Goal: Transaction & Acquisition: Purchase product/service

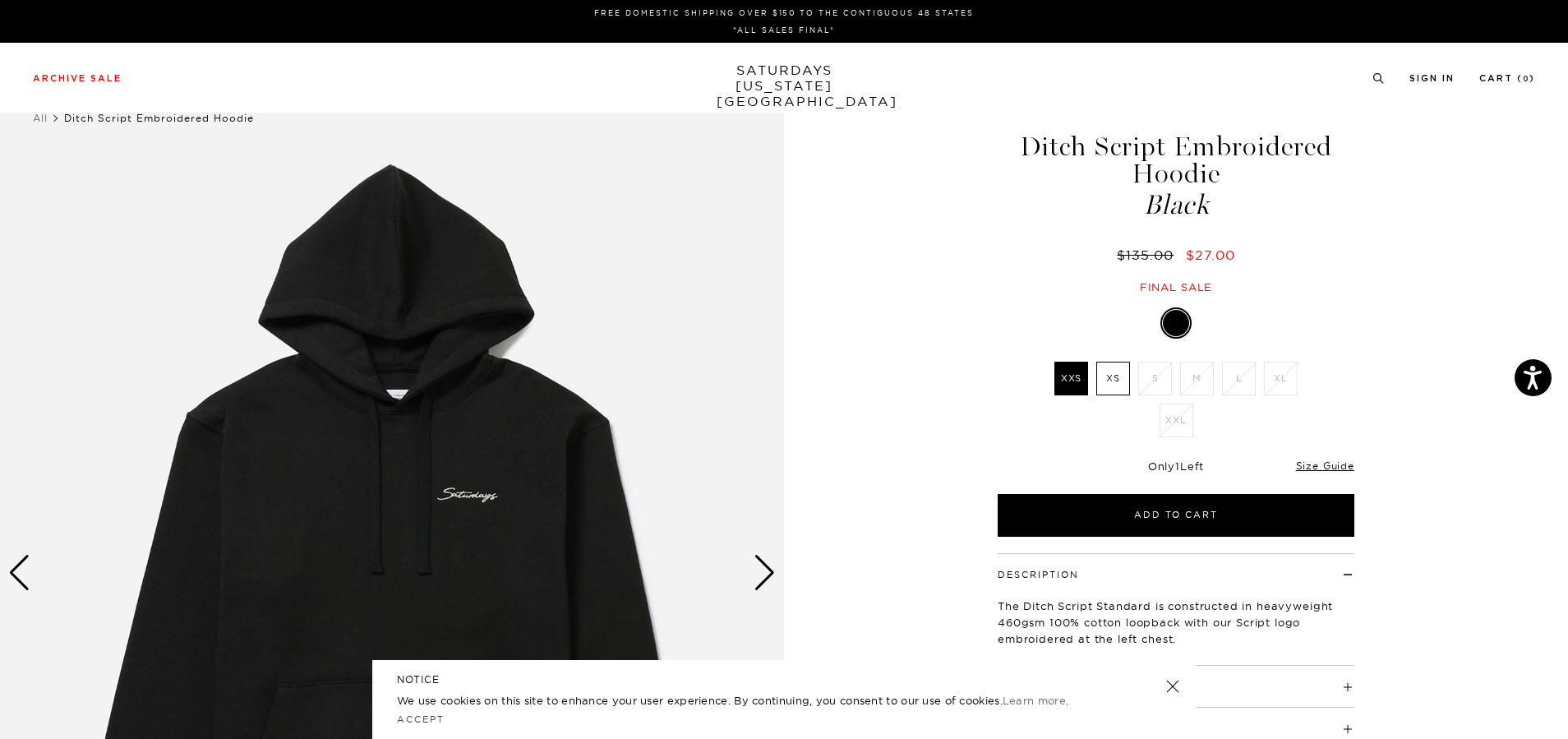
click at [761, 65] on link "SATURDAYS NEW YORK CITY" at bounding box center [784, 85] width 135 height 46
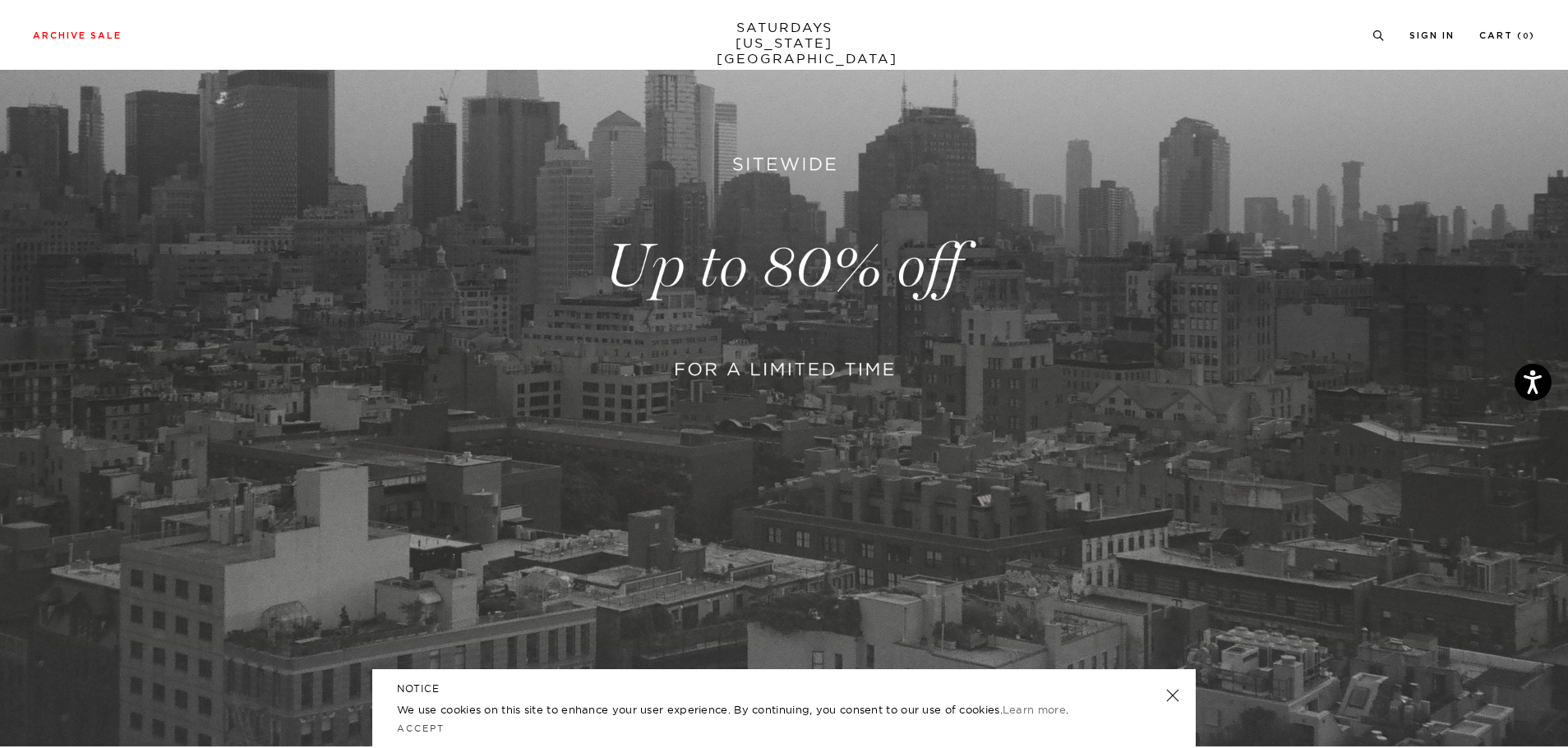
scroll to position [326, 0]
click at [811, 388] on link at bounding box center [784, 266] width 1568 height 959
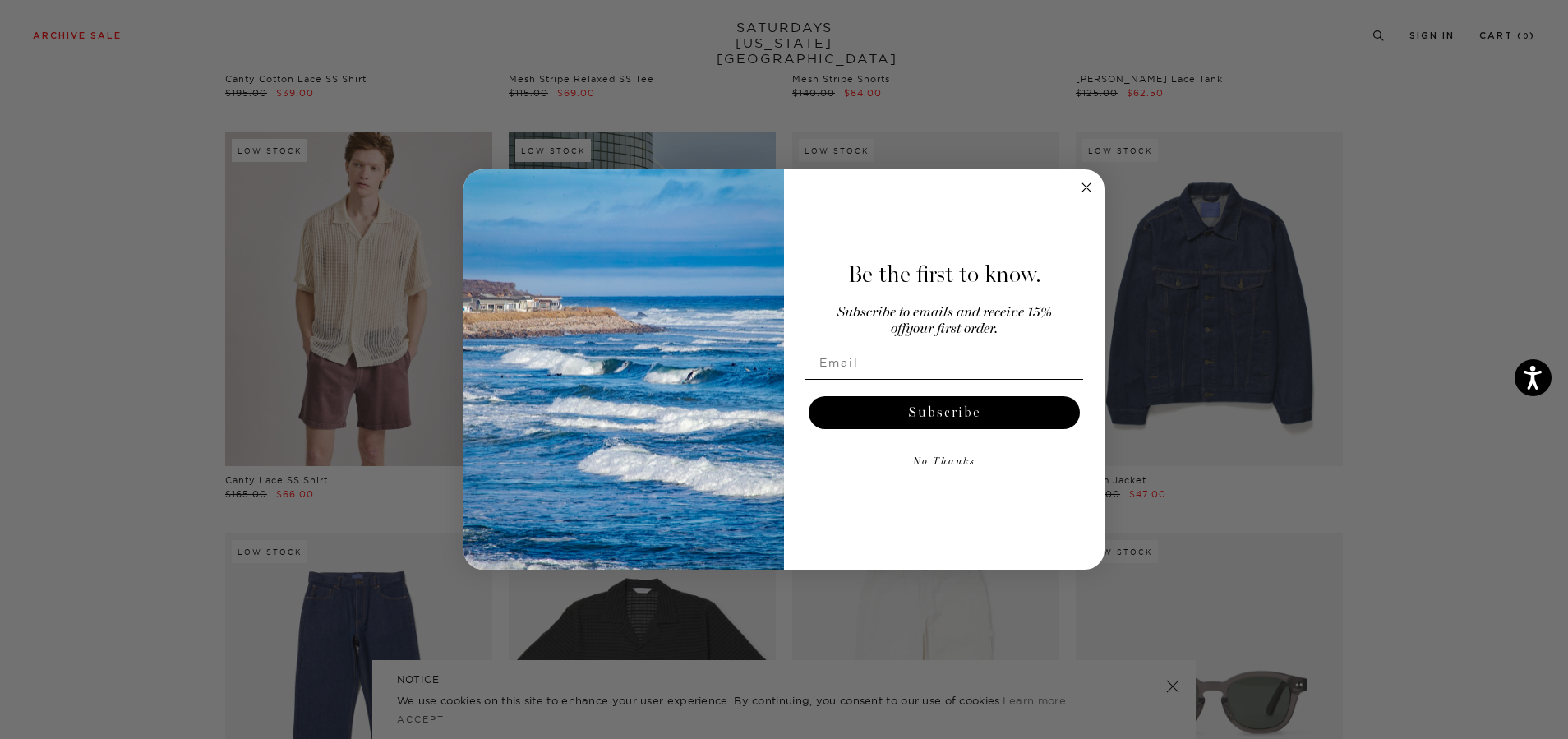
scroll to position [1644, 0]
drag, startPoint x: 1088, startPoint y: 191, endPoint x: 660, endPoint y: 279, distance: 437.0
click at [1081, 192] on circle "Close dialog" at bounding box center [1086, 187] width 19 height 19
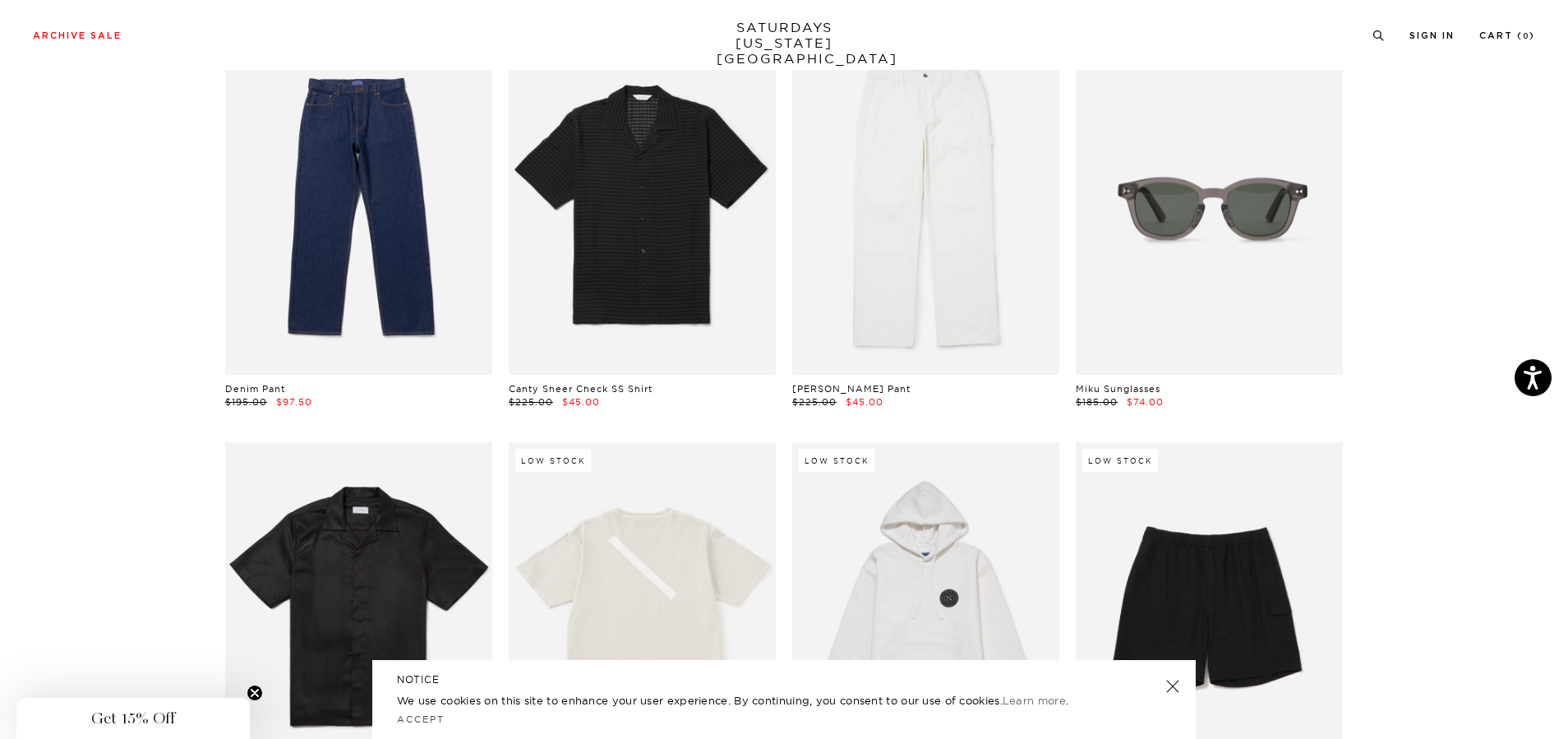
scroll to position [2137, 0]
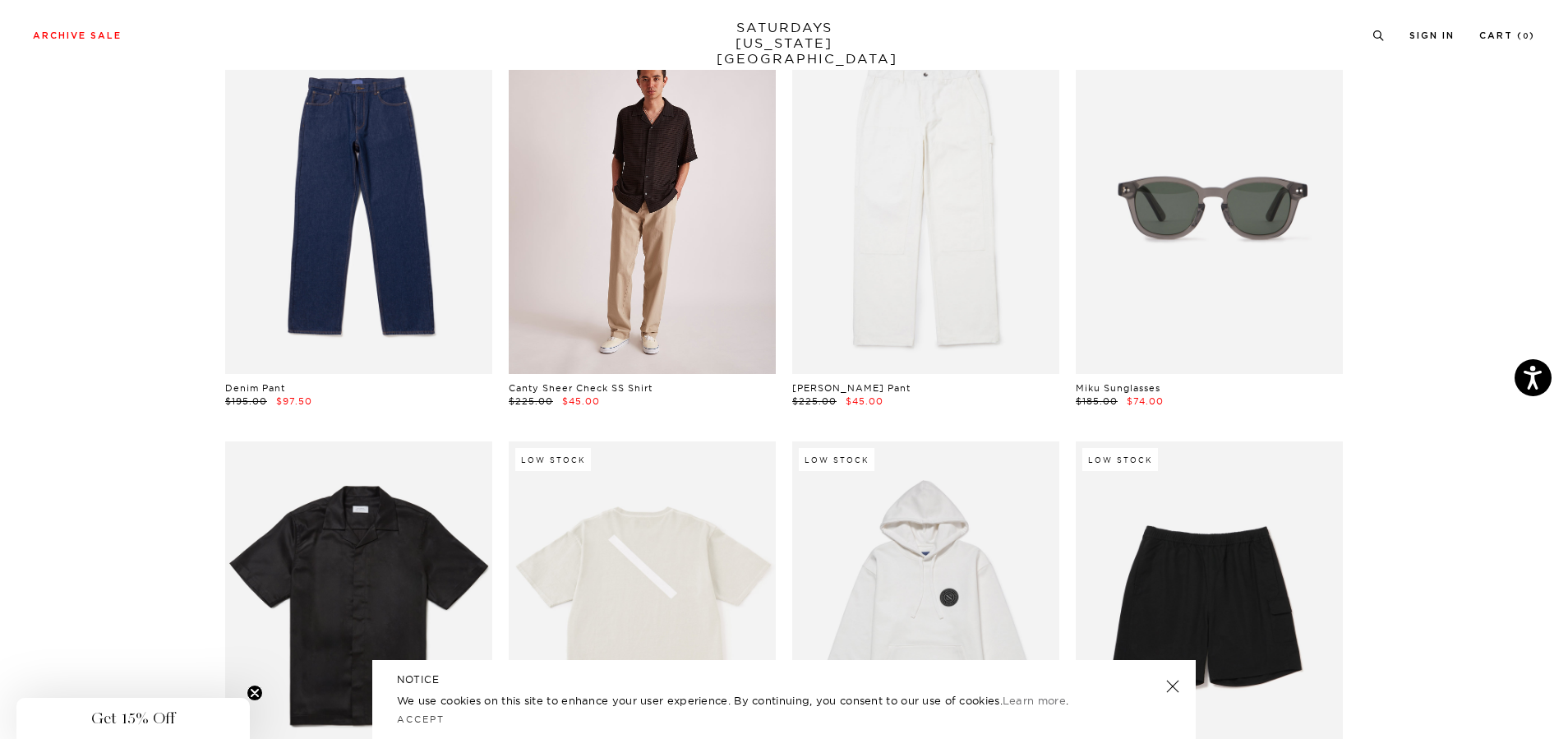
click at [603, 301] on link at bounding box center [642, 206] width 267 height 334
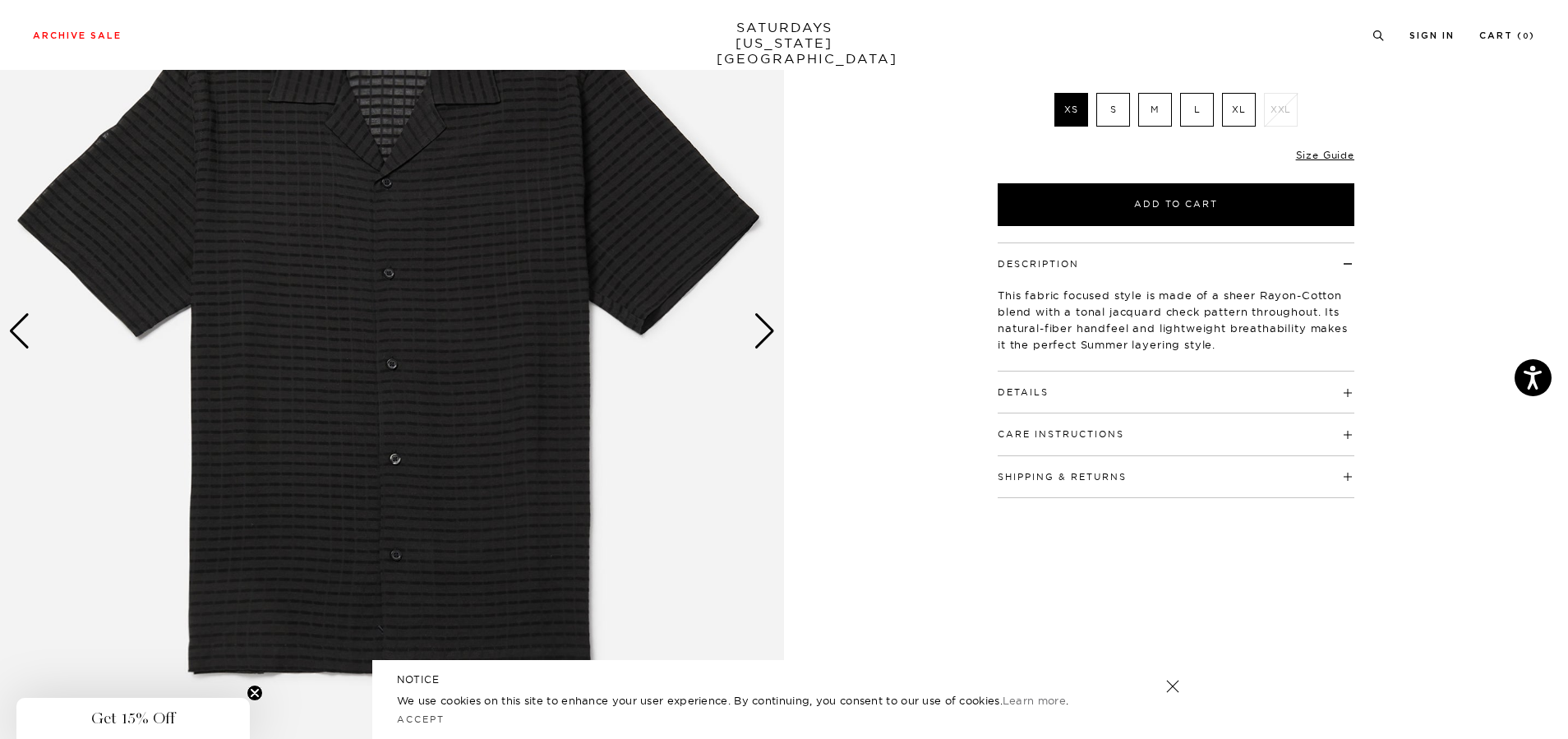
scroll to position [245, 0]
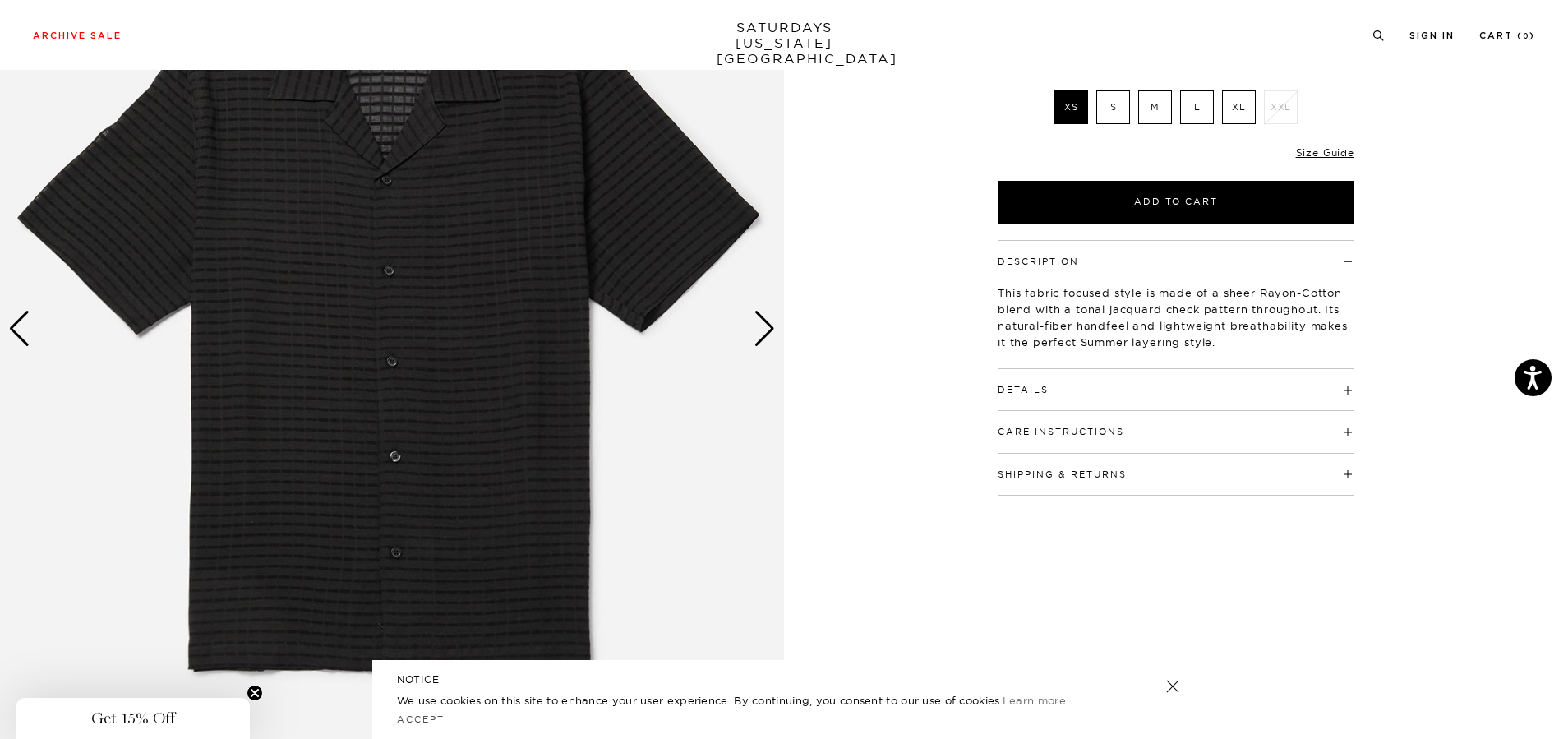
click at [398, 429] on img at bounding box center [392, 329] width 784 height 981
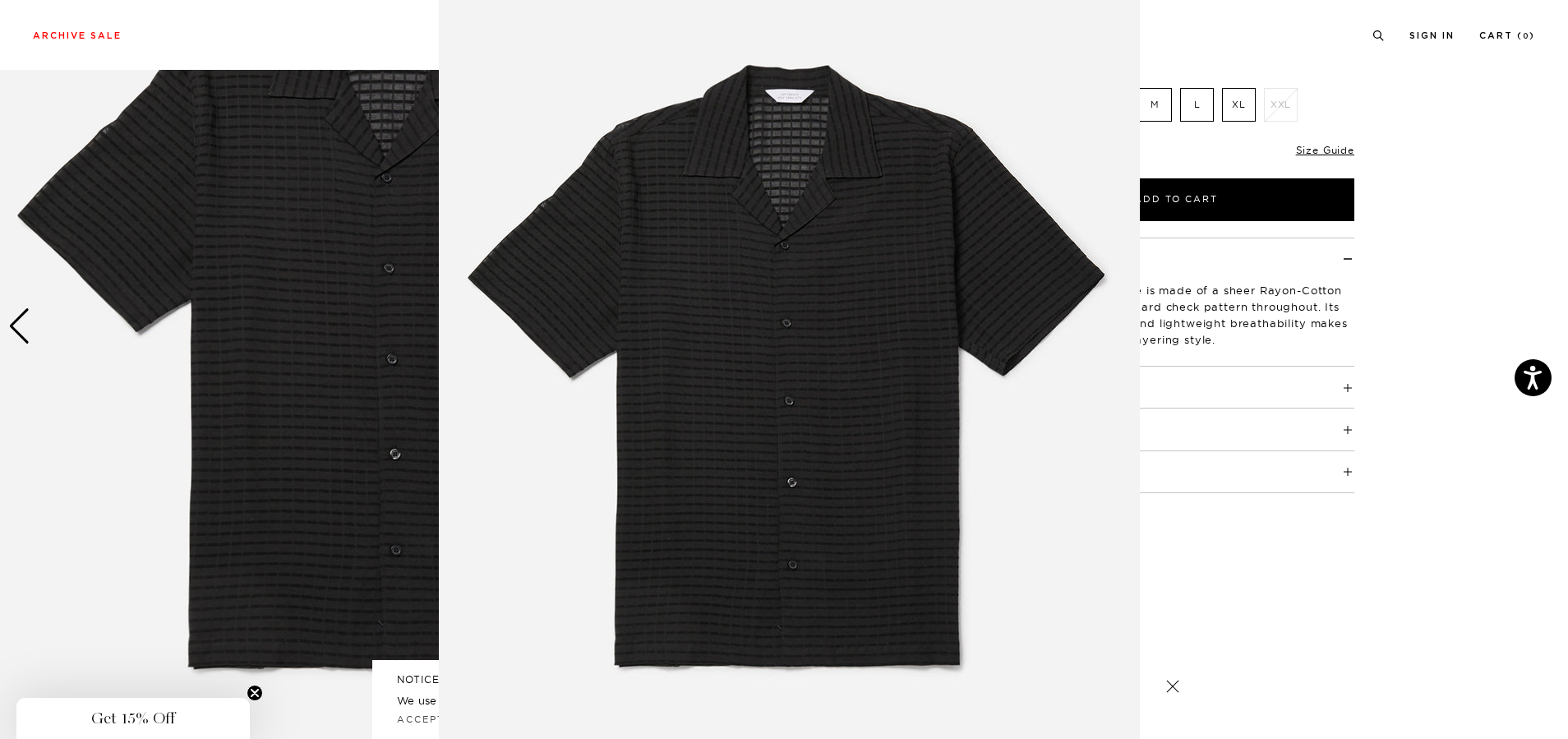
scroll to position [43, 0]
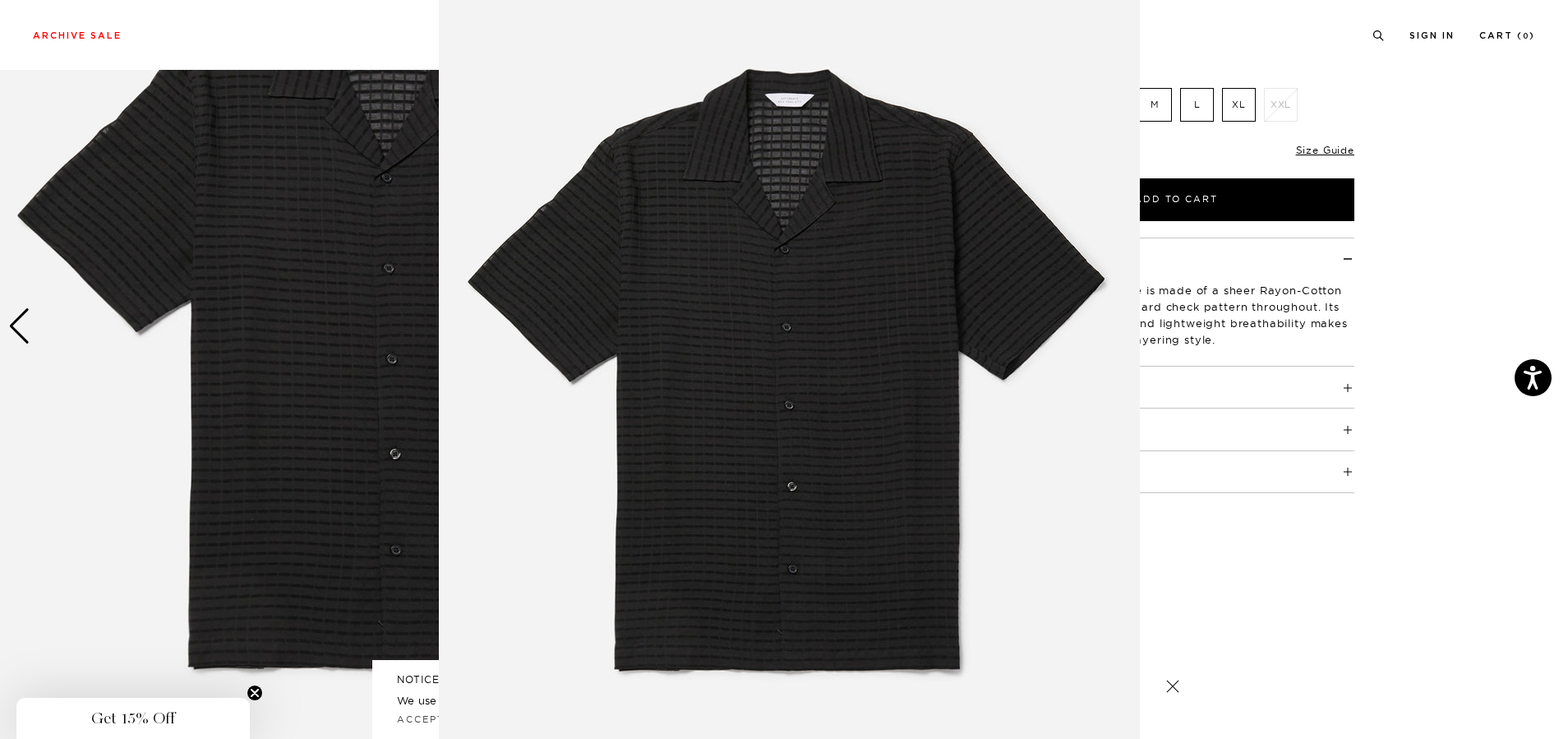
click at [888, 326] on img at bounding box center [789, 377] width 701 height 842
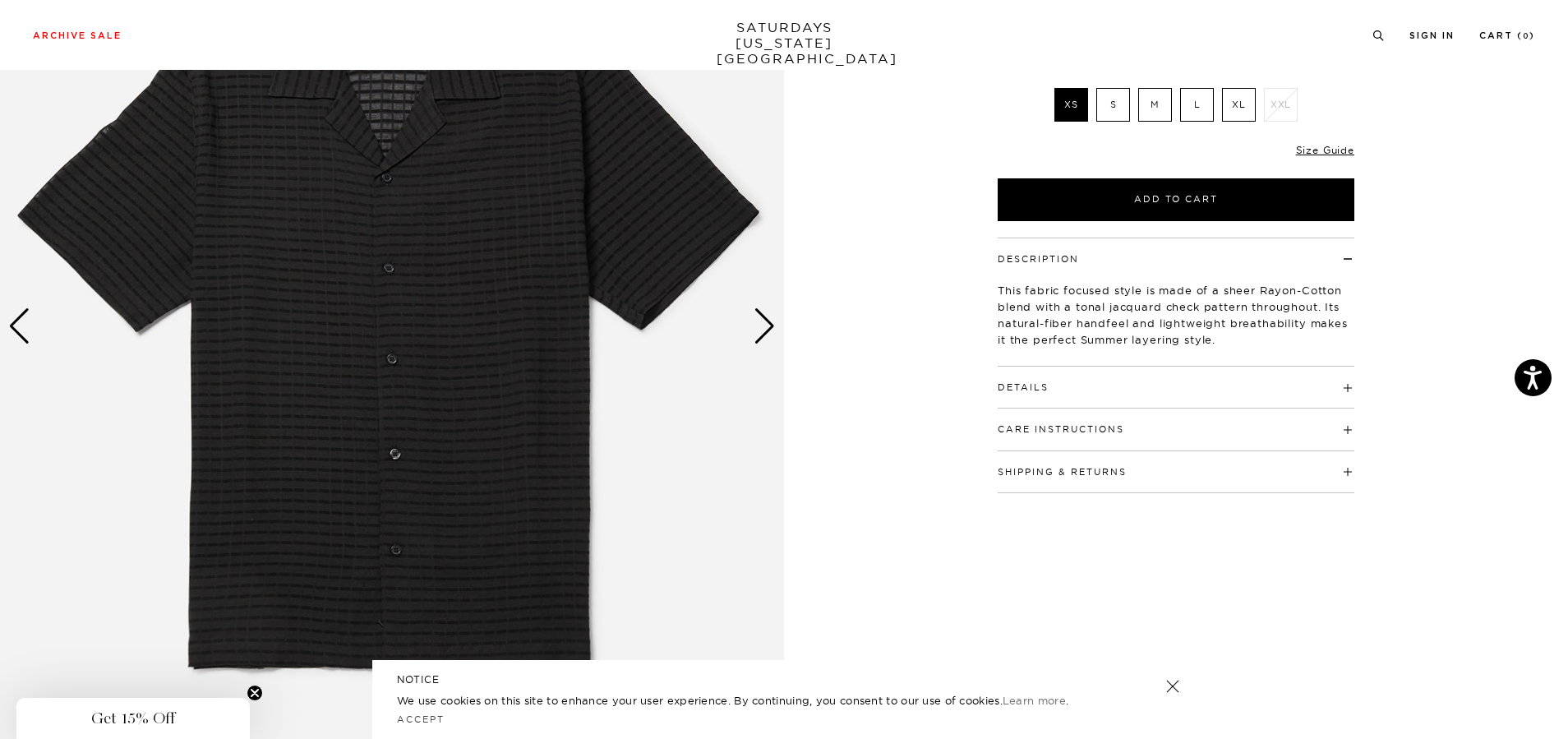
scroll to position [0, 0]
click at [774, 317] on div "Next slide" at bounding box center [764, 326] width 22 height 37
click at [771, 321] on div "Next slide" at bounding box center [764, 326] width 22 height 37
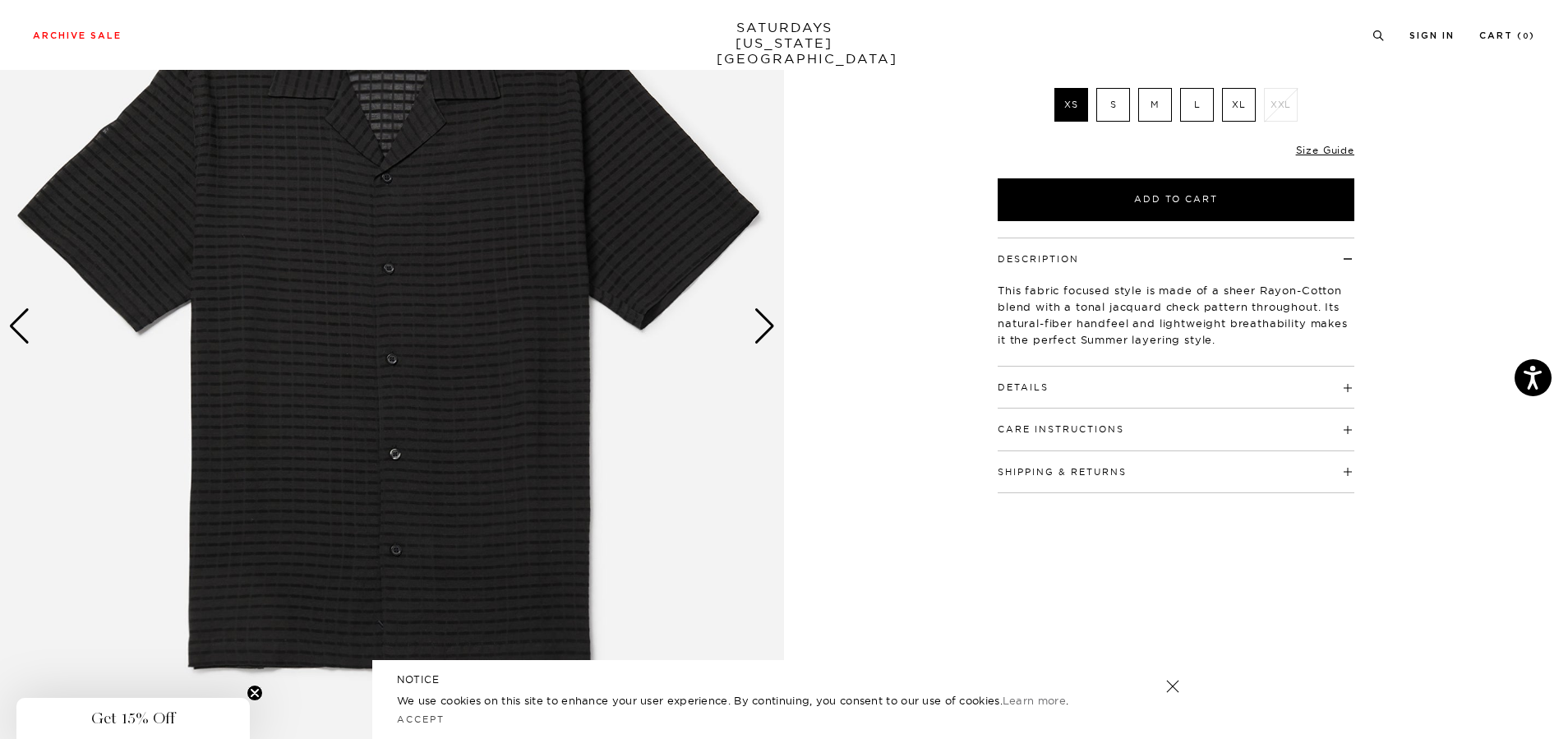
click at [771, 321] on div "Next slide" at bounding box center [764, 326] width 22 height 37
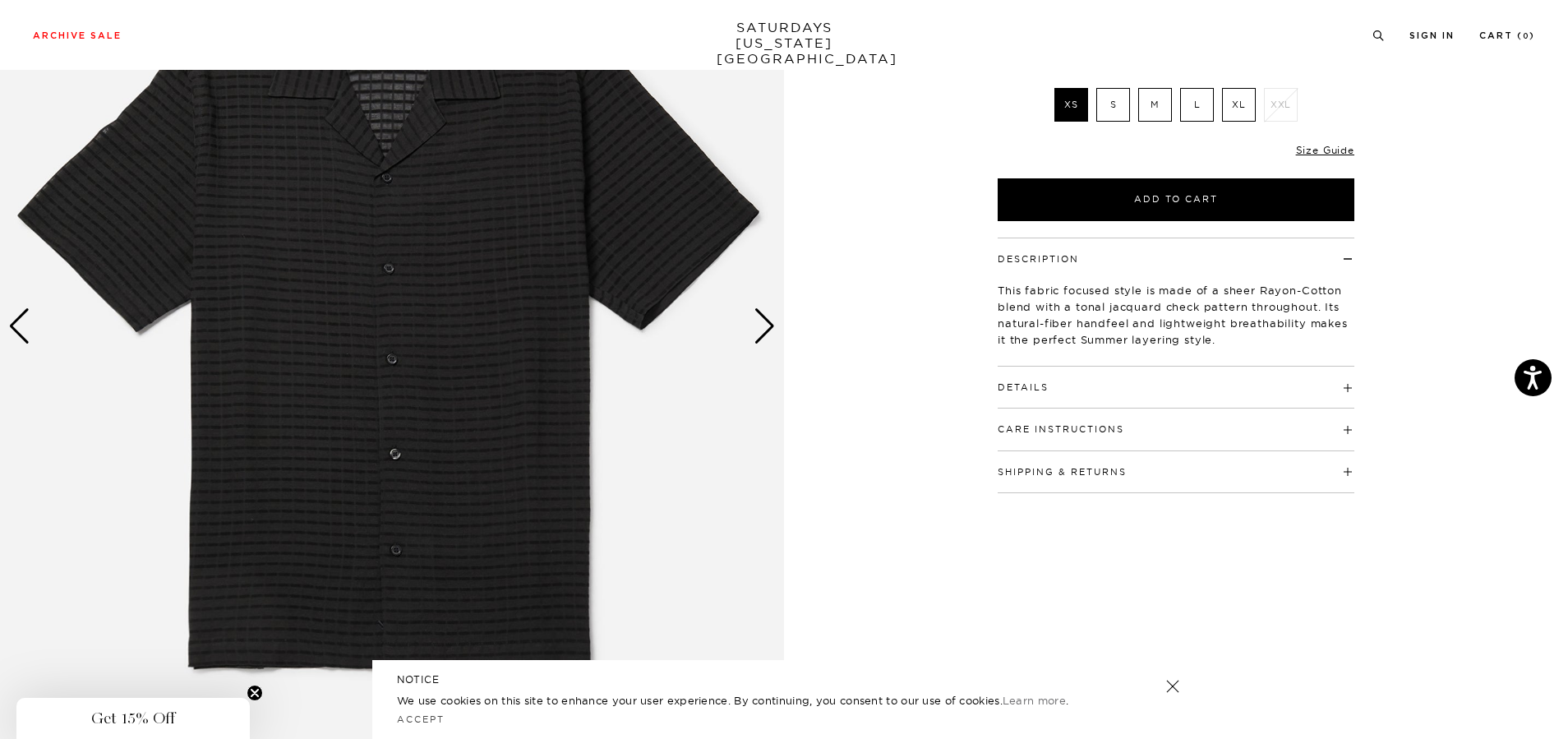
click at [1147, 680] on h5 "NOTICE" at bounding box center [784, 680] width 774 height 15
click at [1166, 689] on link at bounding box center [1172, 686] width 23 height 23
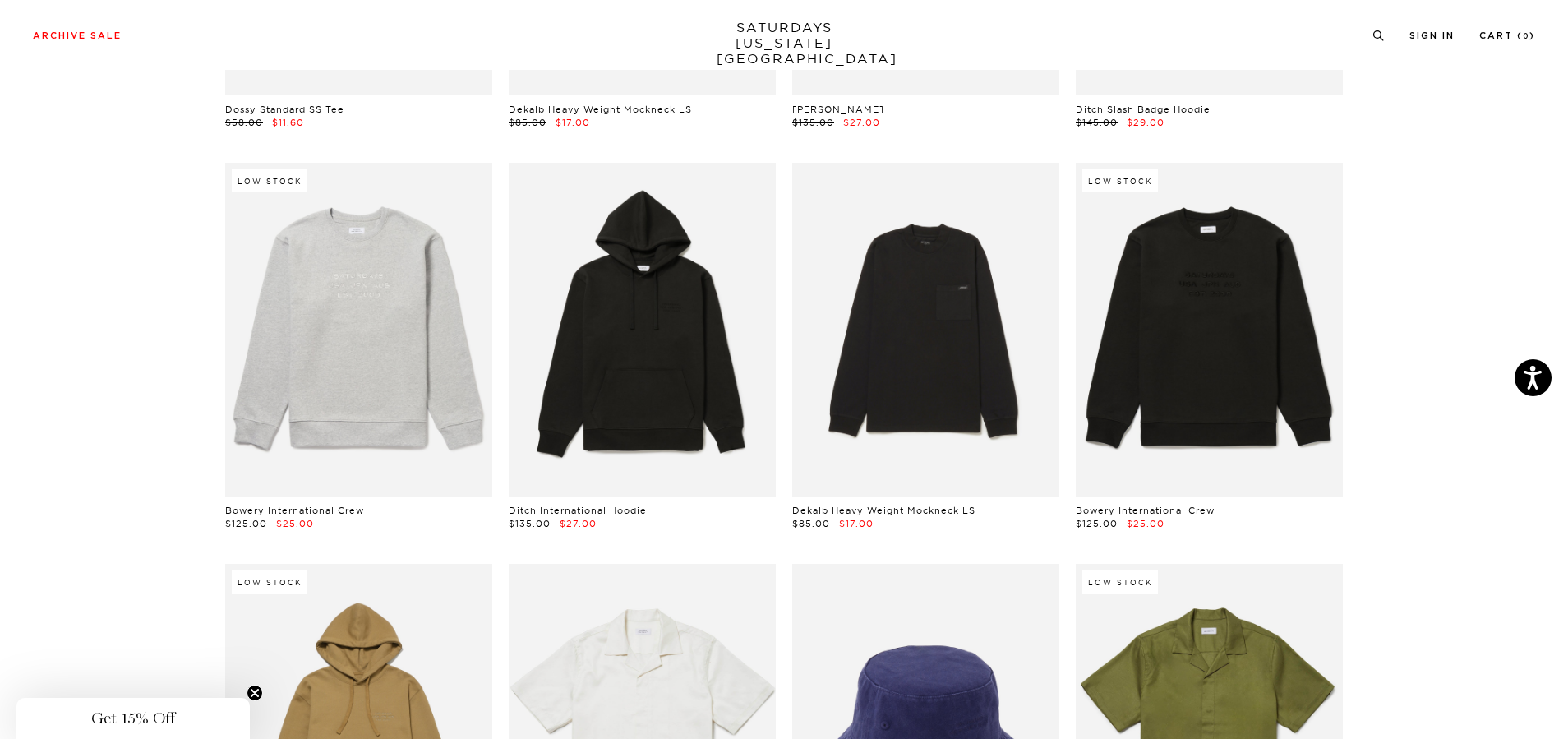
scroll to position [7234, 0]
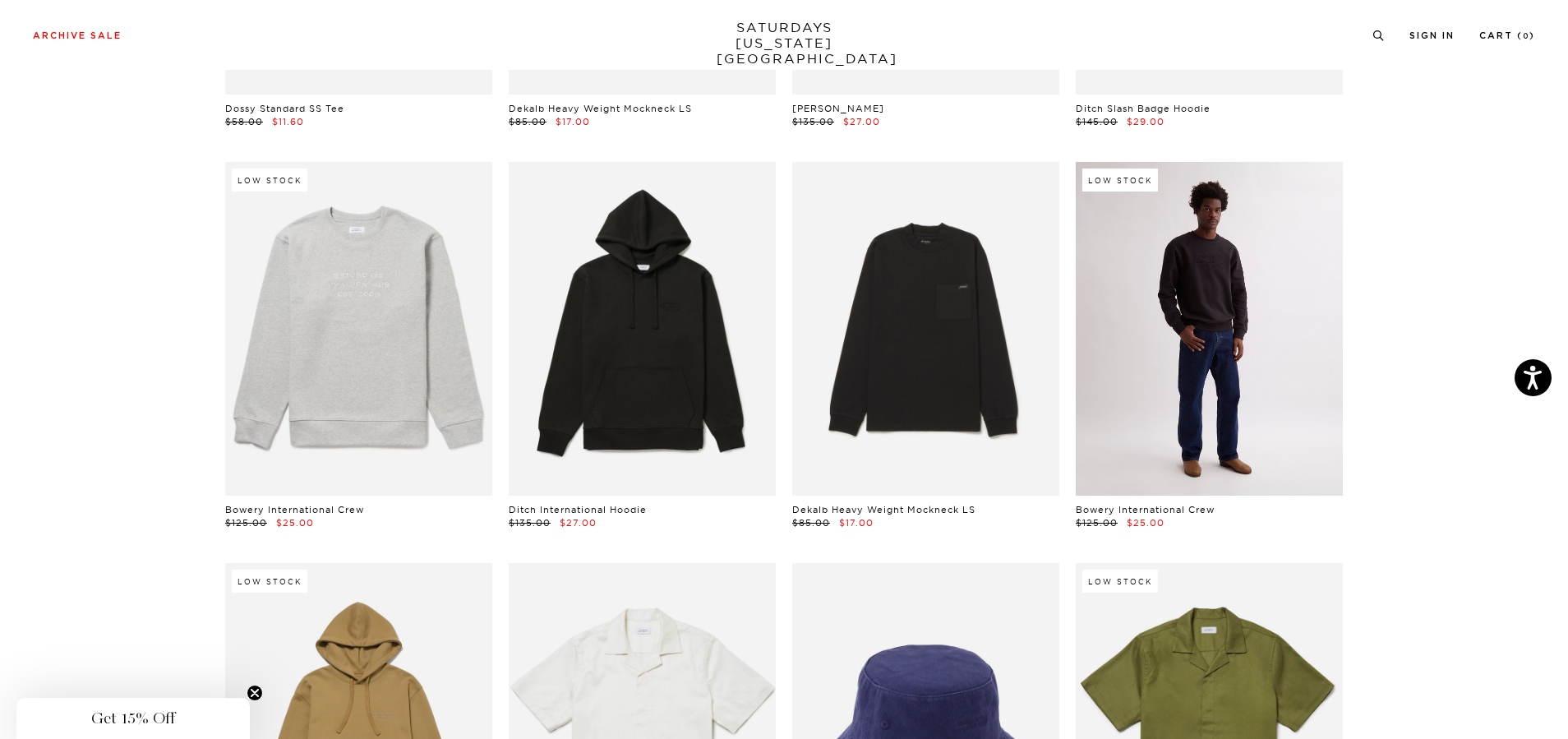
click at [1286, 391] on link at bounding box center [1209, 329] width 267 height 334
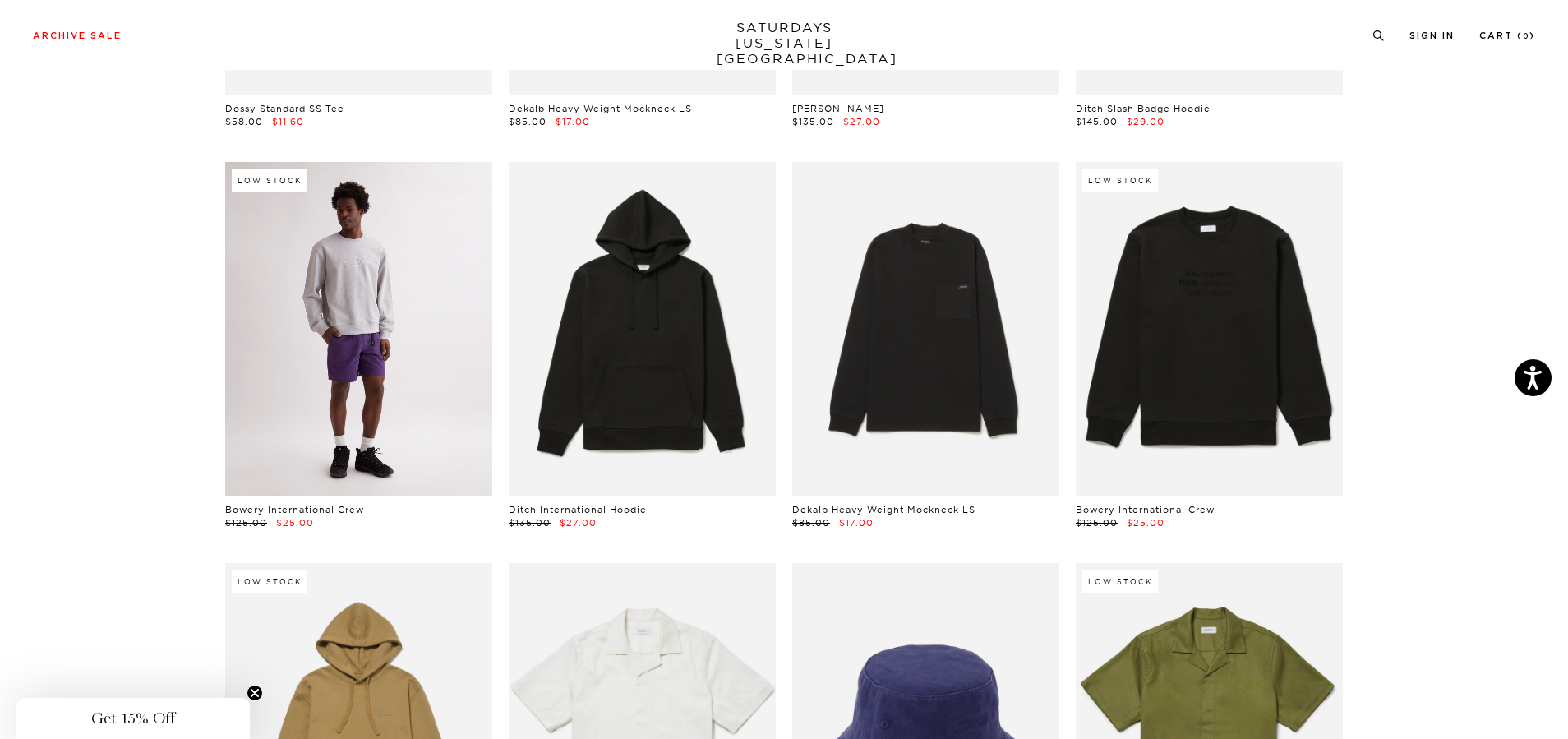
click at [327, 419] on link at bounding box center [358, 329] width 267 height 334
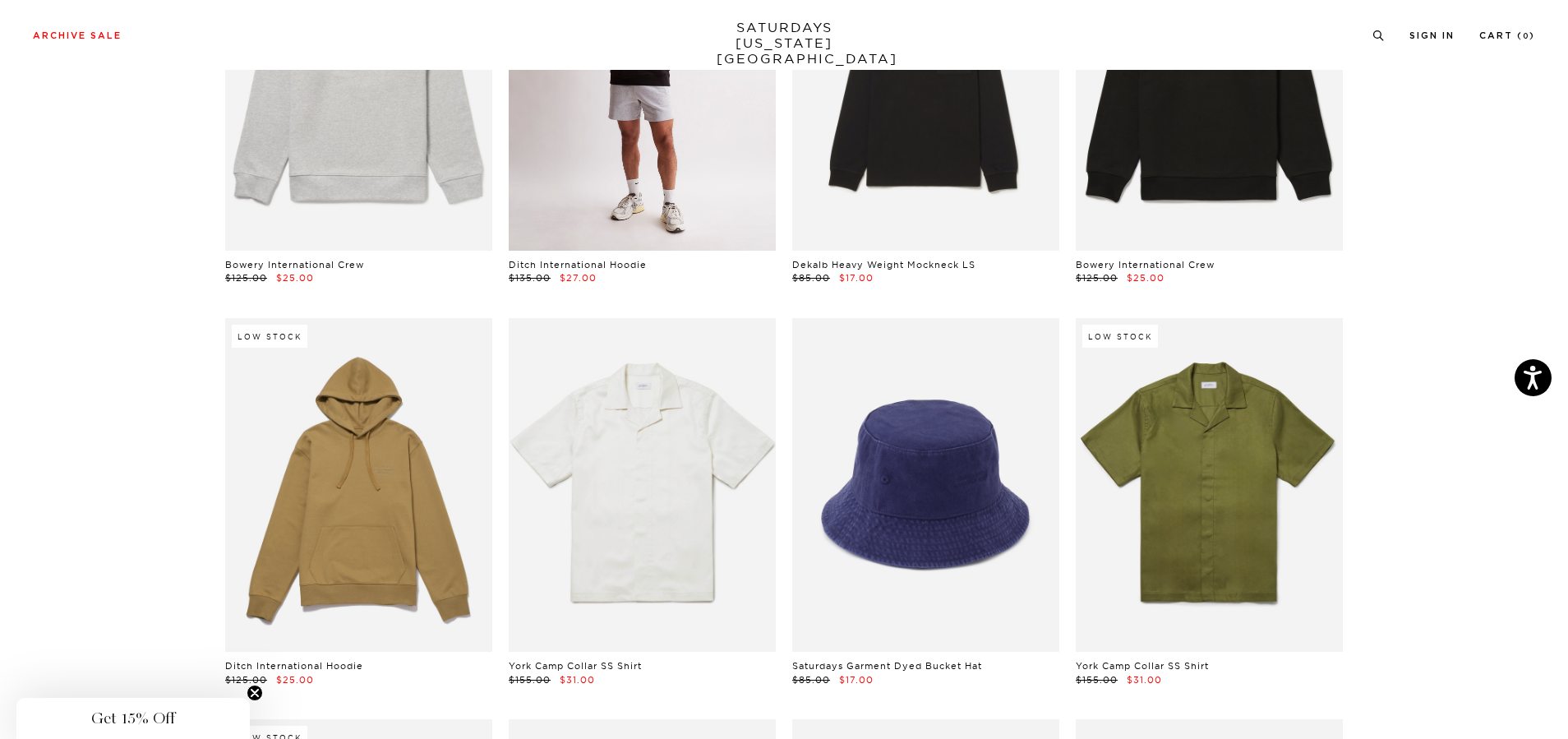
scroll to position [7480, 0]
click at [653, 159] on link at bounding box center [642, 83] width 267 height 334
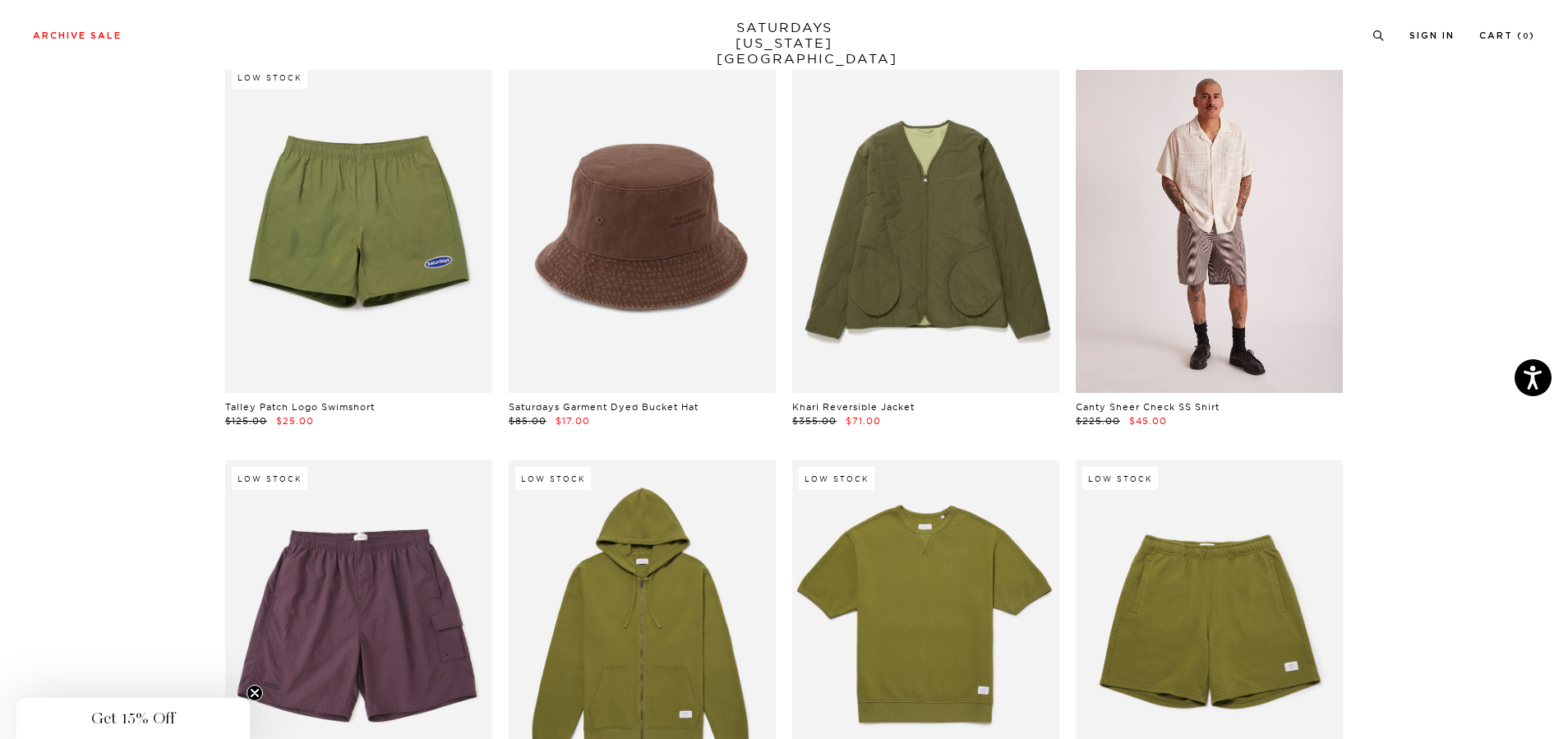
scroll to position [8138, 0]
click at [1215, 272] on link at bounding box center [1209, 227] width 267 height 334
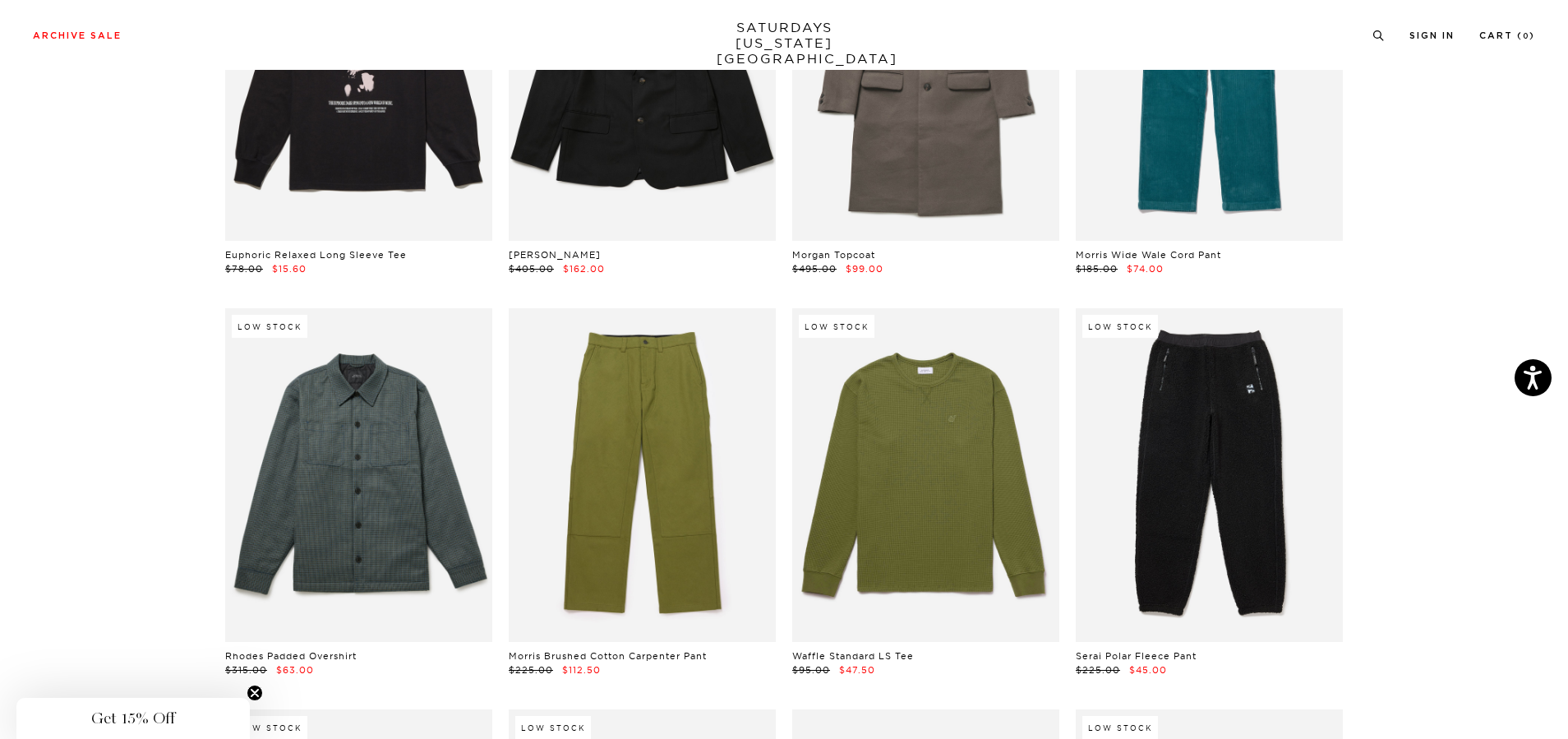
scroll to position [11919, 0]
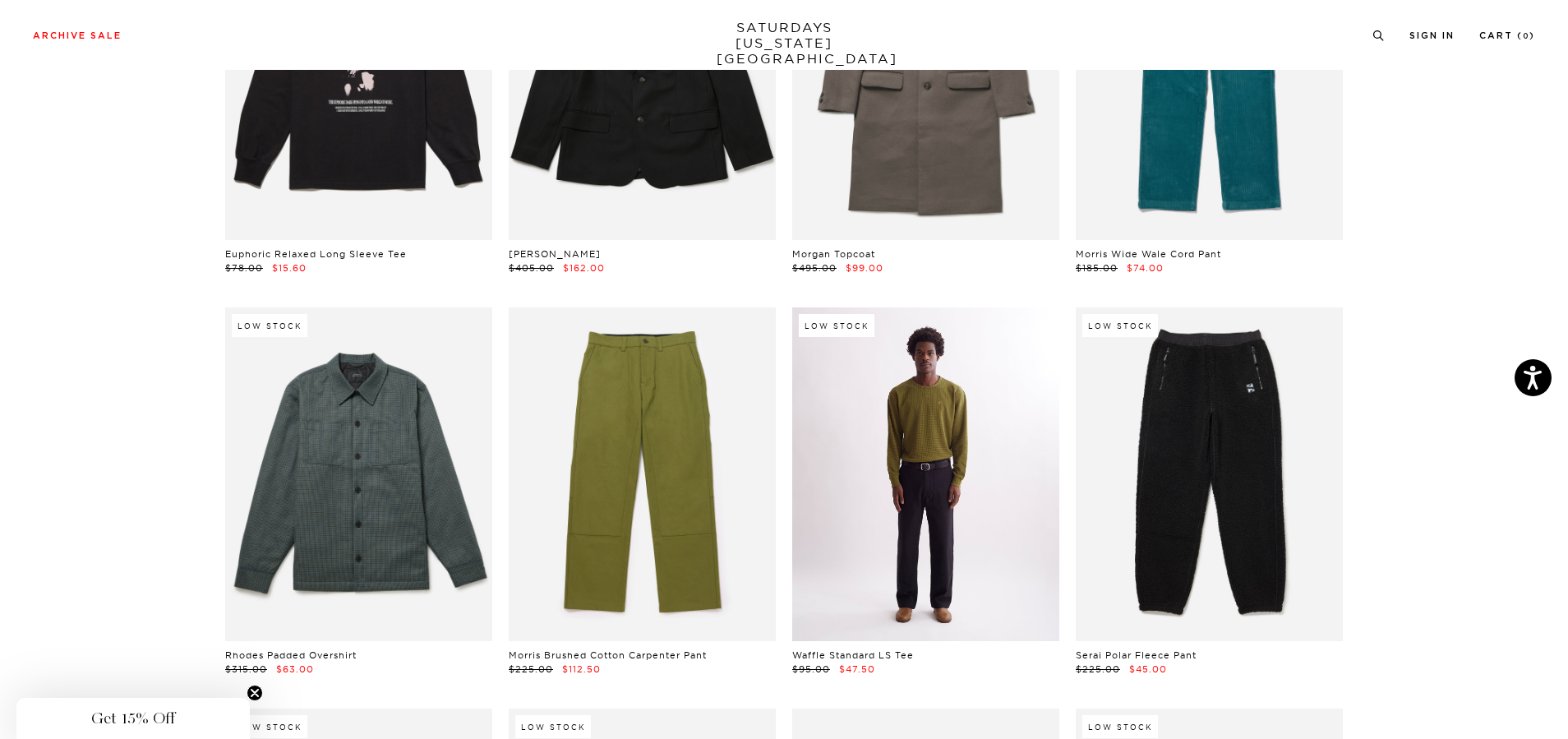
click at [855, 484] on link at bounding box center [925, 474] width 267 height 334
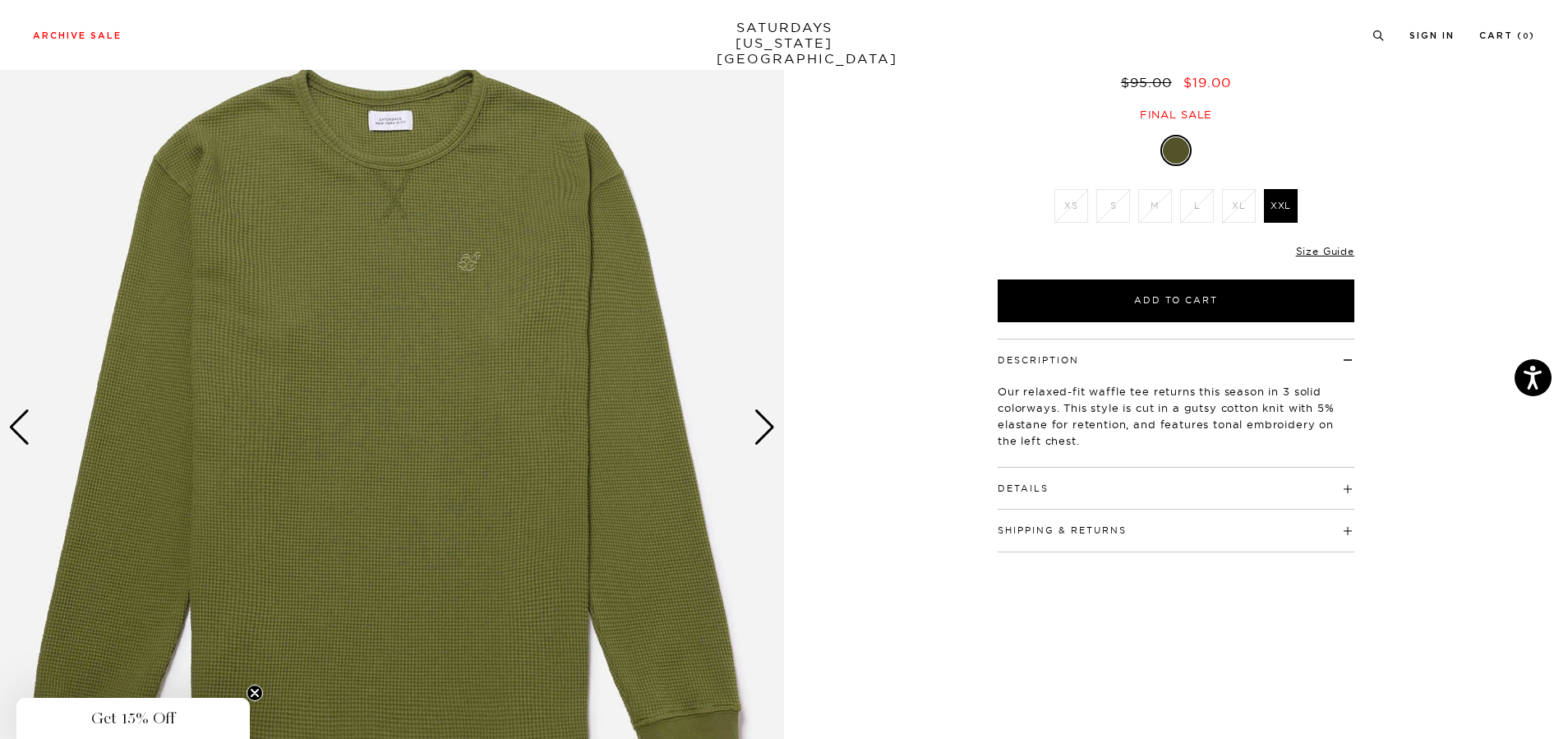
scroll to position [146, 0]
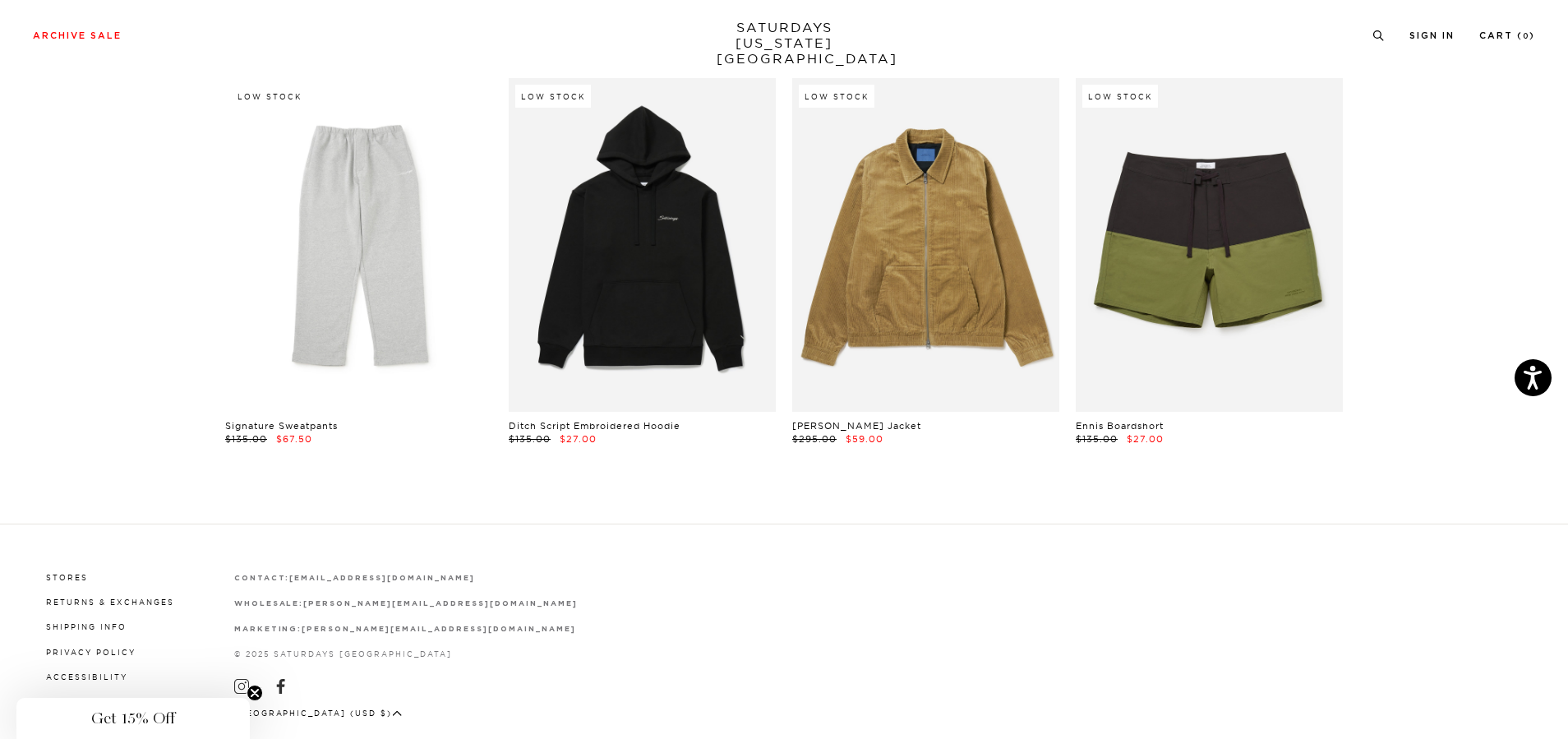
scroll to position [23414, 0]
